Goal: Information Seeking & Learning: Learn about a topic

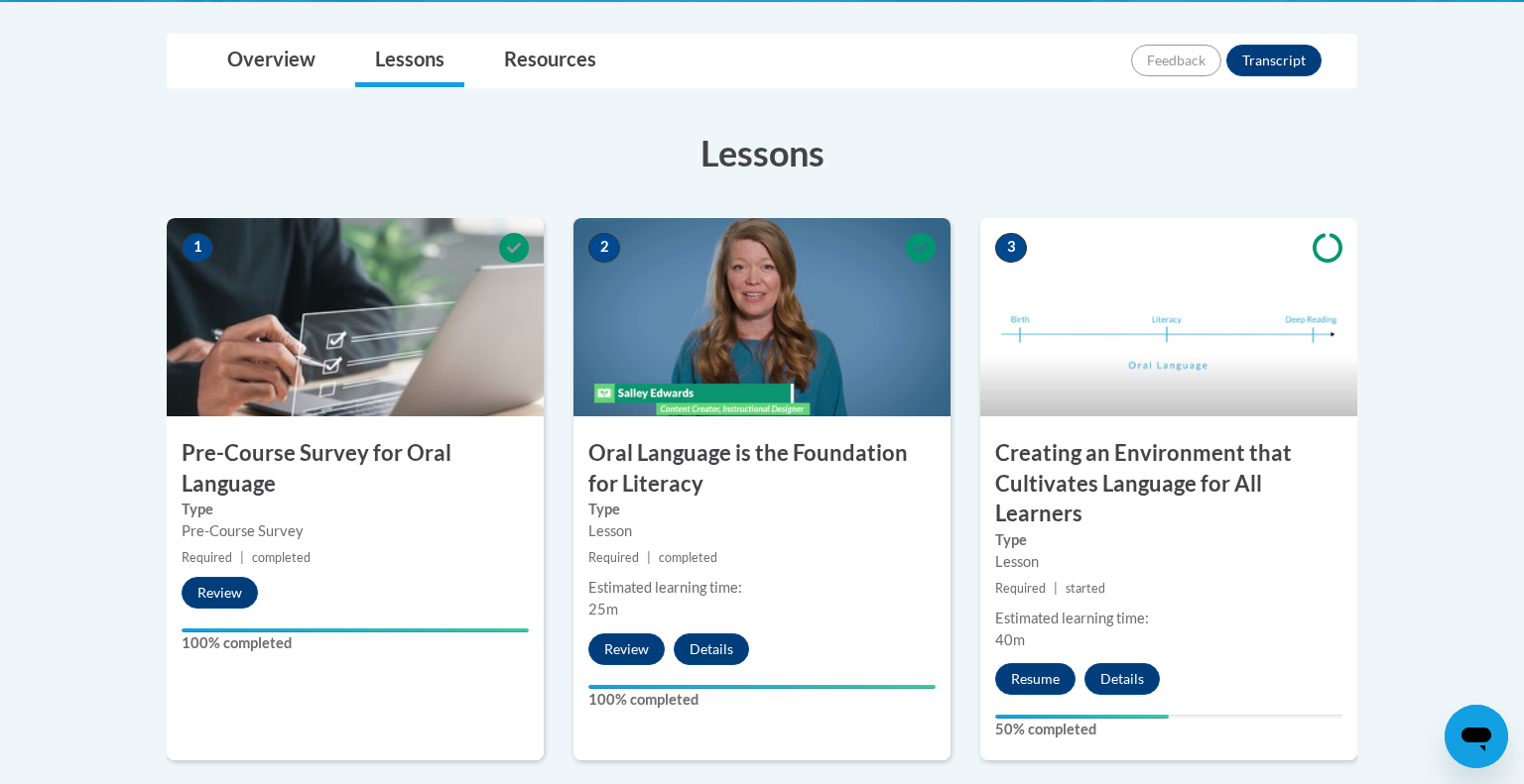
scroll to position [447, 0]
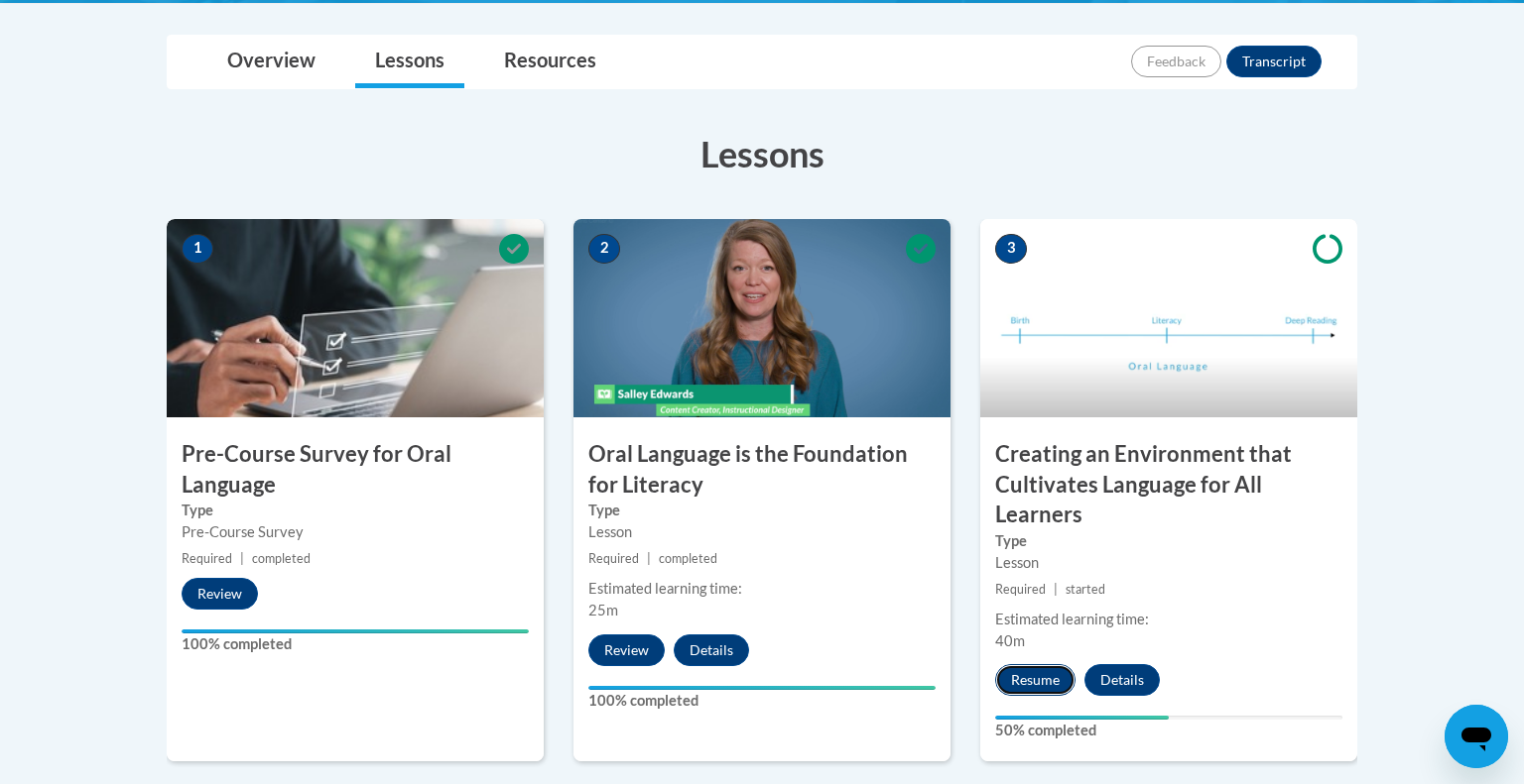
click at [1031, 690] on button "Resume" at bounding box center [1035, 680] width 80 height 32
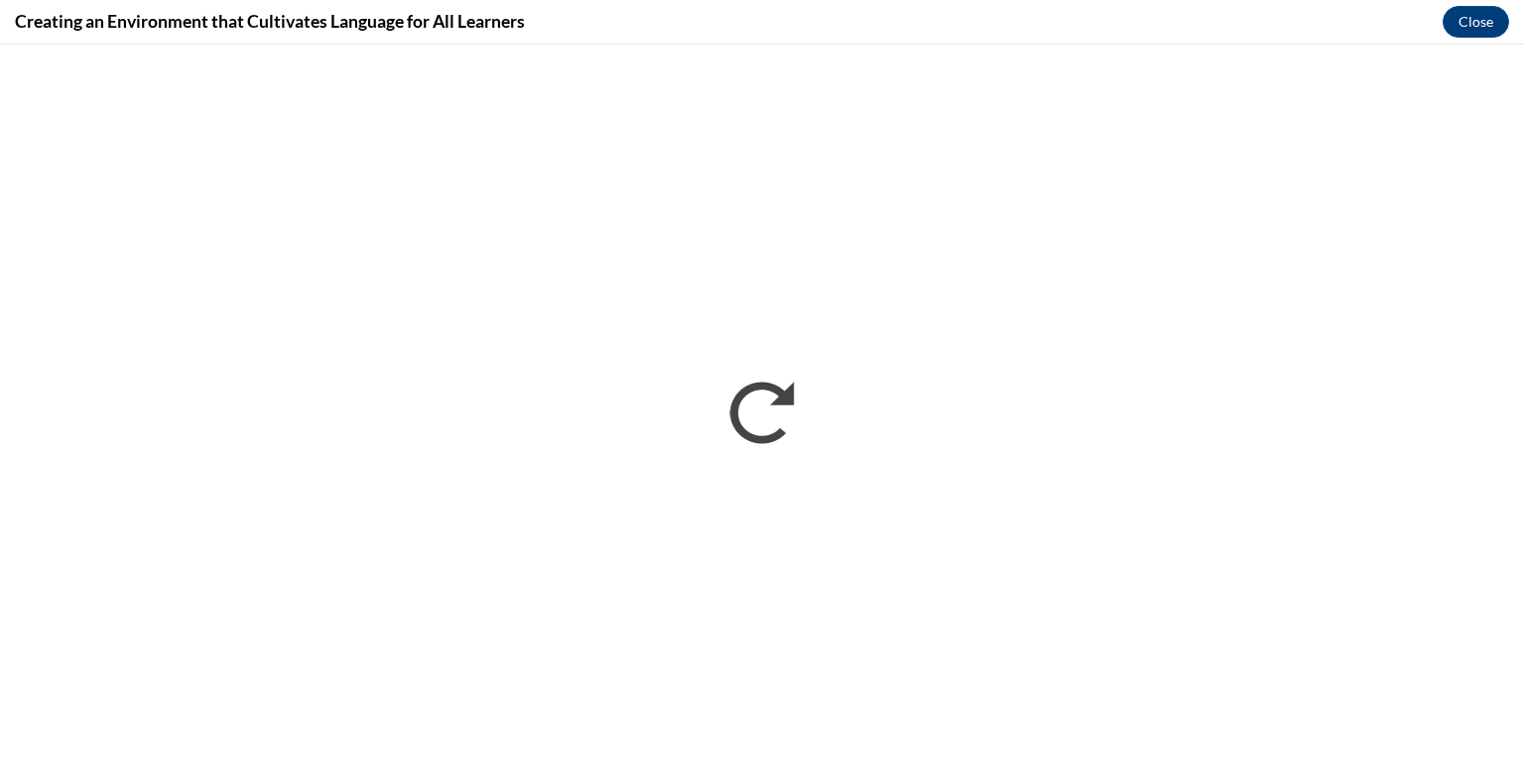
scroll to position [0, 0]
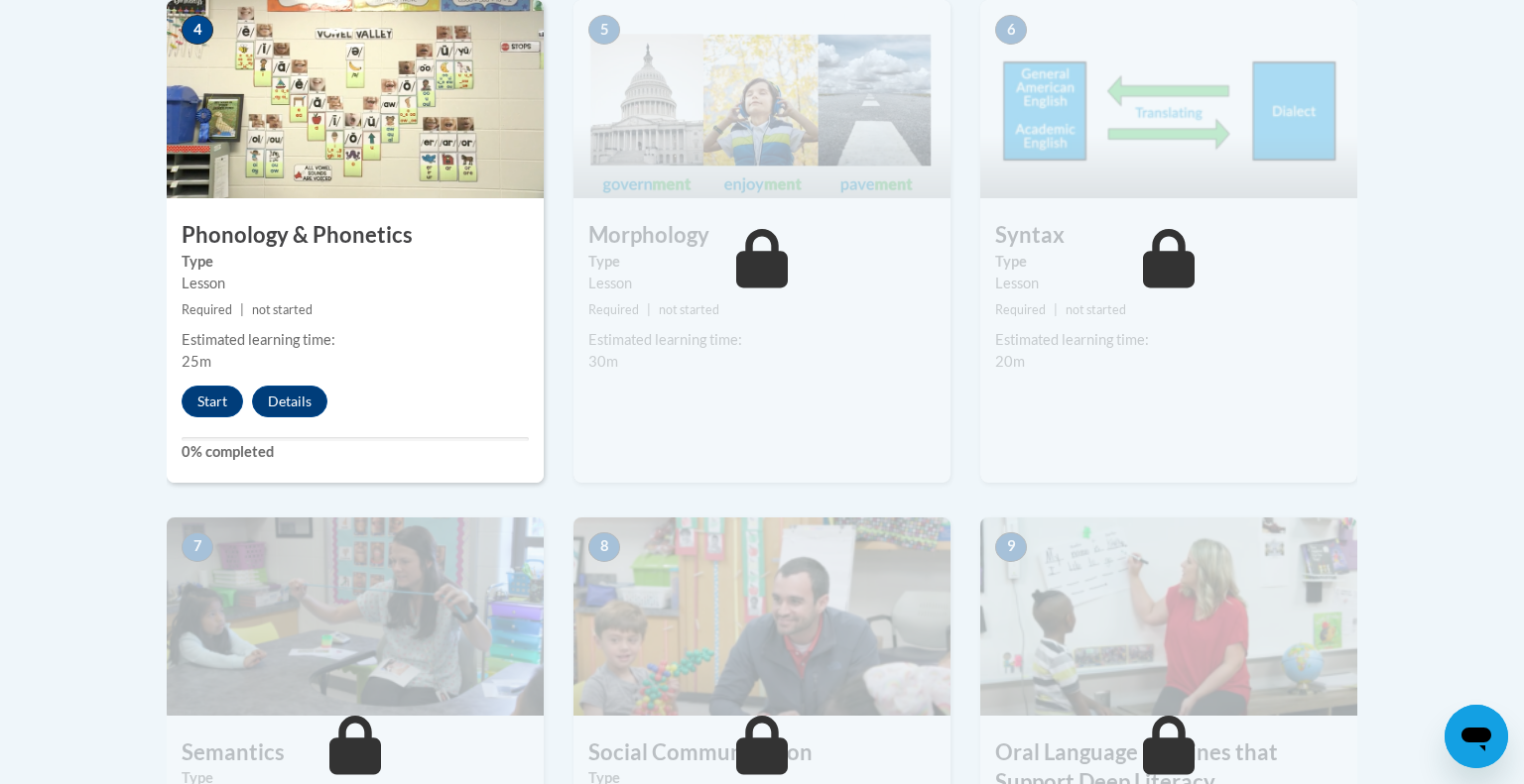
scroll to position [1237, 0]
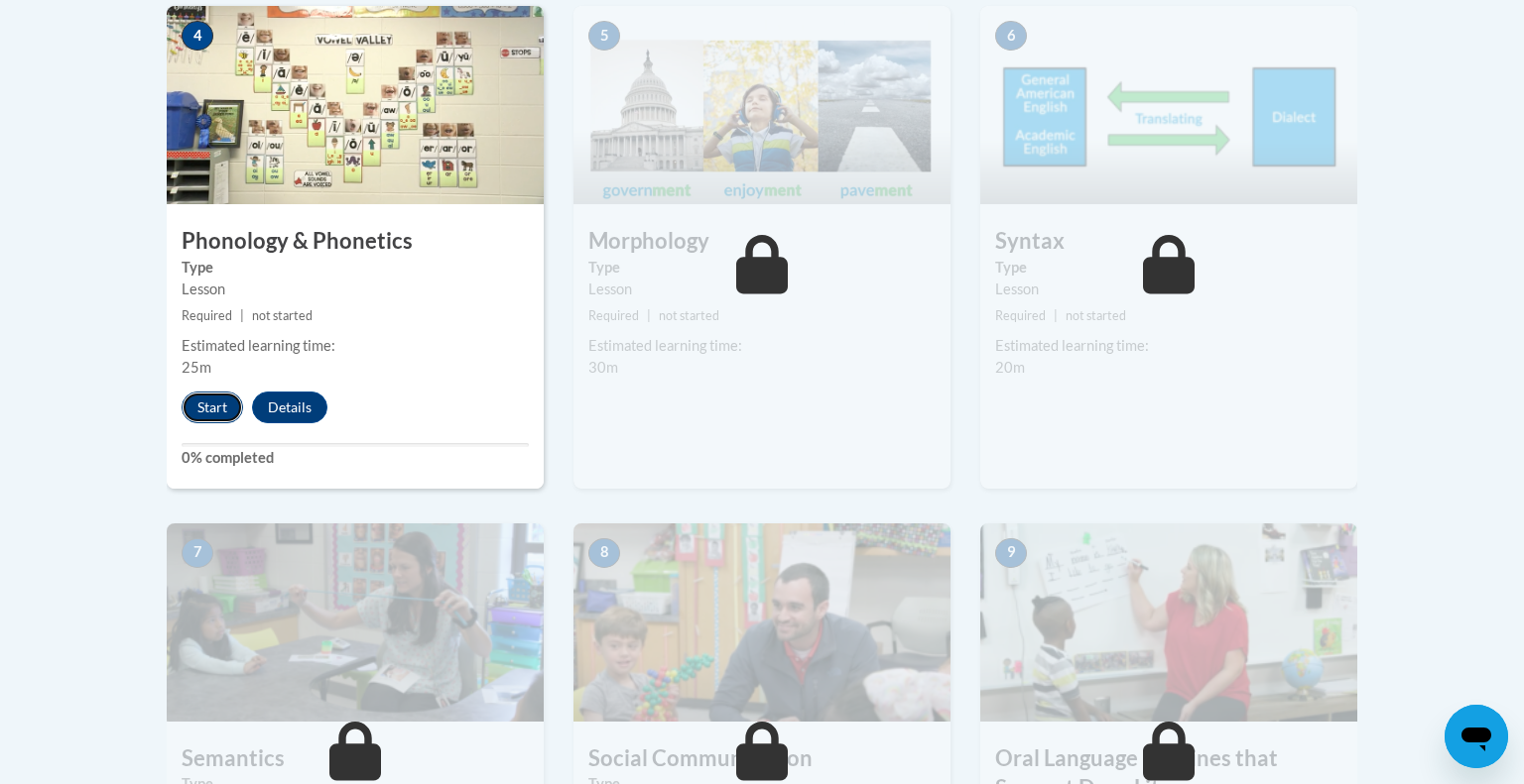
click at [210, 403] on button "Start" at bounding box center [213, 407] width 62 height 32
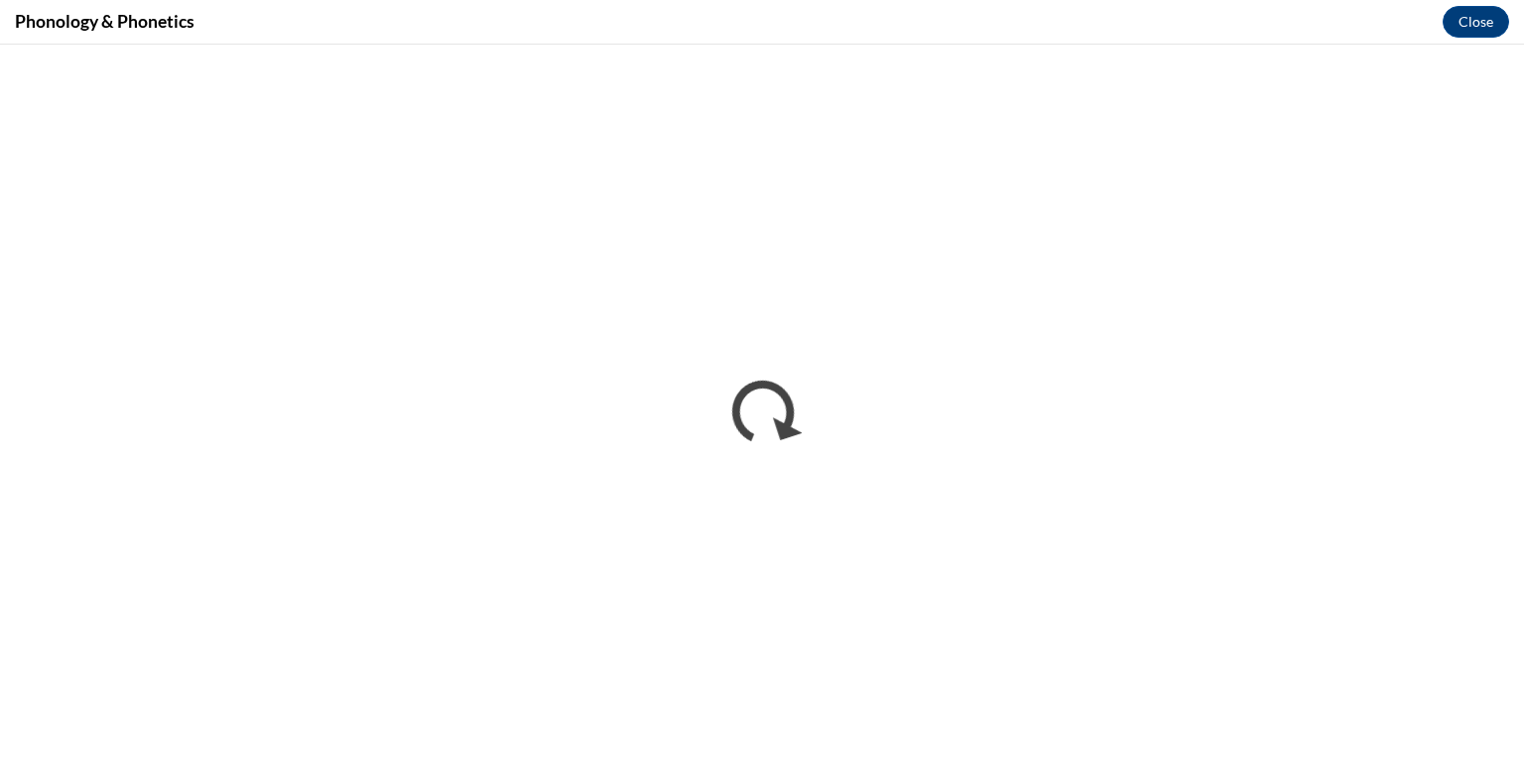
scroll to position [0, 0]
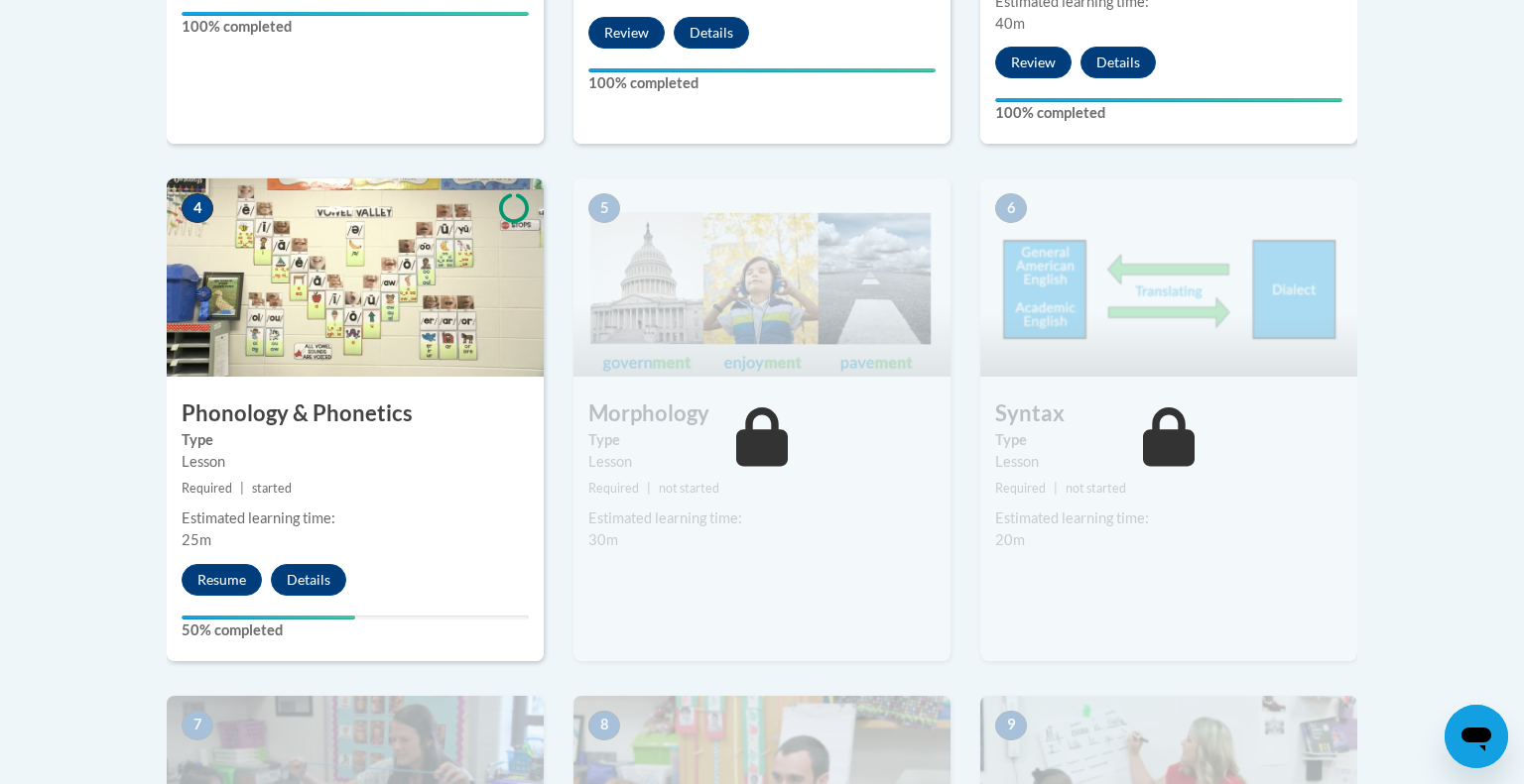
scroll to position [1061, 0]
